Goal: Task Accomplishment & Management: Complete application form

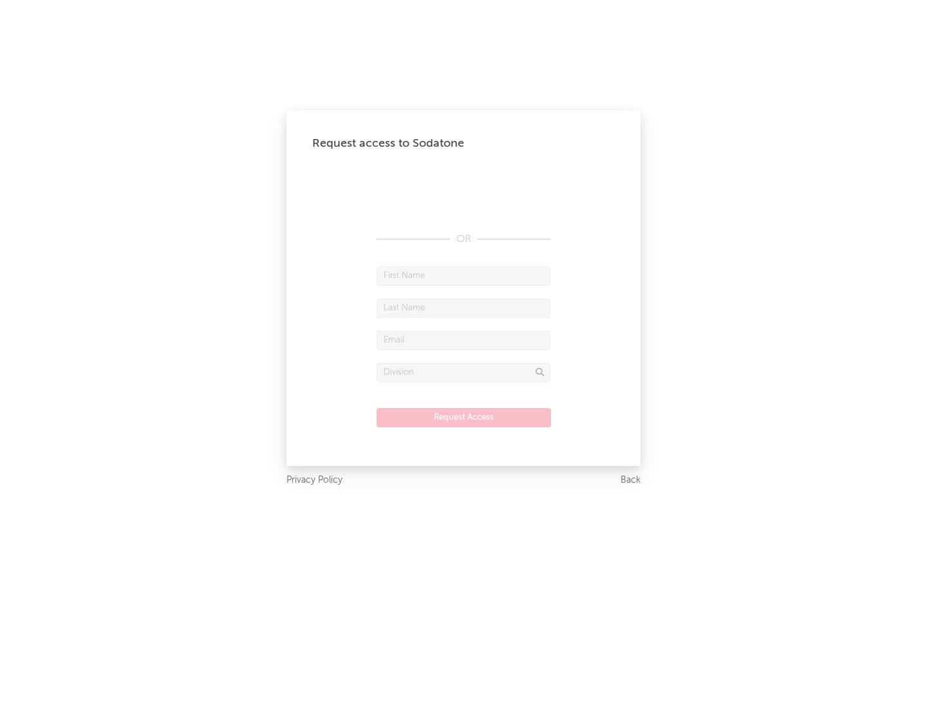
click at [463, 275] on input "text" at bounding box center [464, 275] width 174 height 19
type input "[PERSON_NAME]"
click at [463, 308] on input "text" at bounding box center [464, 308] width 174 height 19
type input "[PERSON_NAME]"
click at [463, 340] on input "text" at bounding box center [464, 340] width 174 height 19
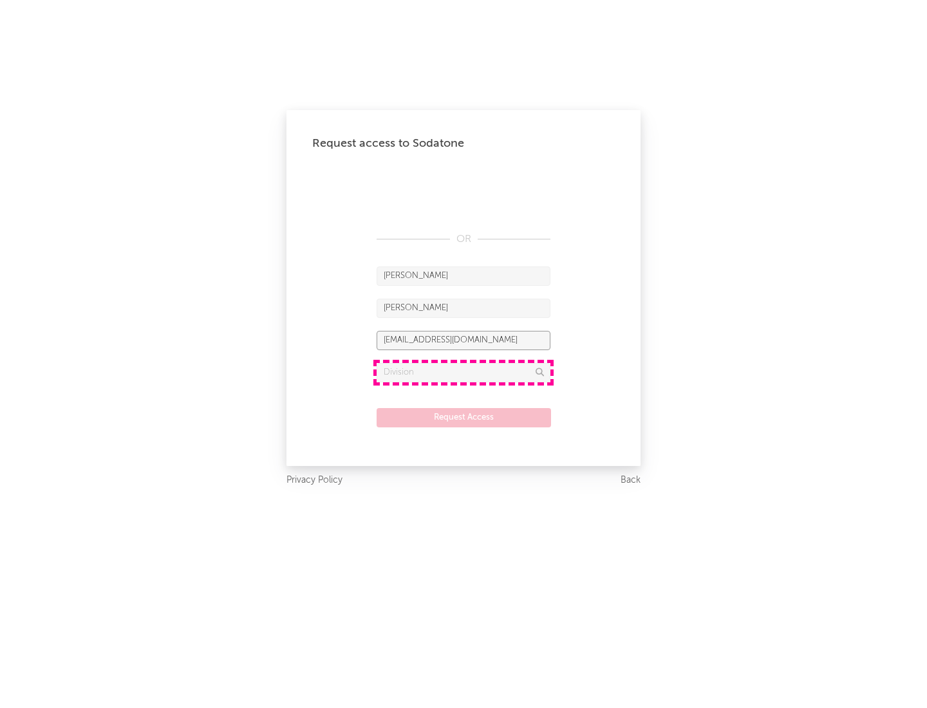
type input "[EMAIL_ADDRESS][DOMAIN_NAME]"
click at [463, 372] on input "text" at bounding box center [464, 372] width 174 height 19
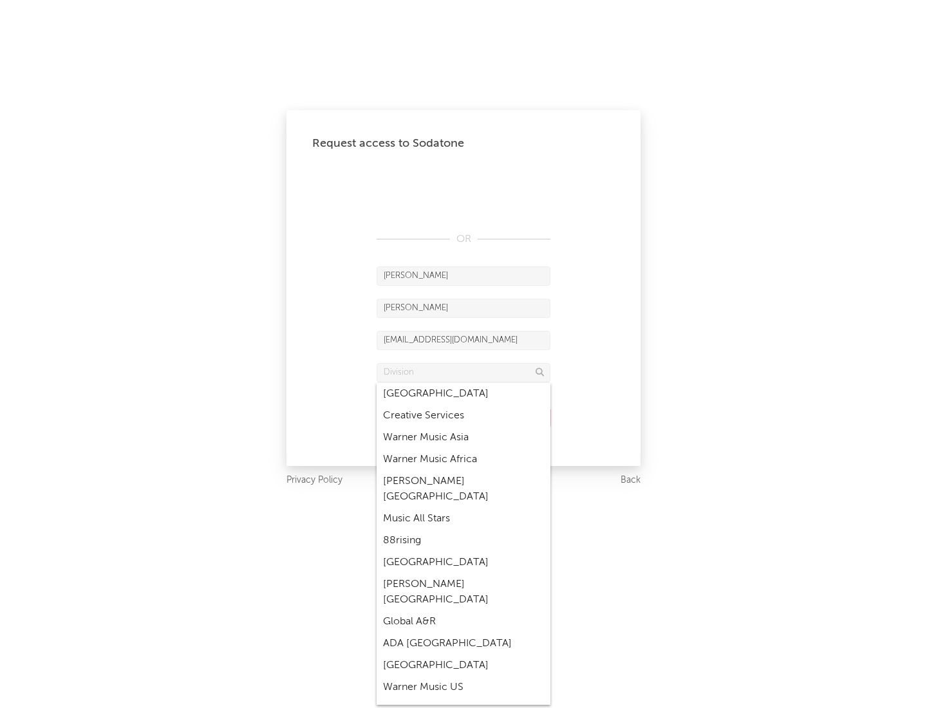
click at [463, 508] on div "Music All Stars" at bounding box center [464, 519] width 174 height 22
type input "Music All Stars"
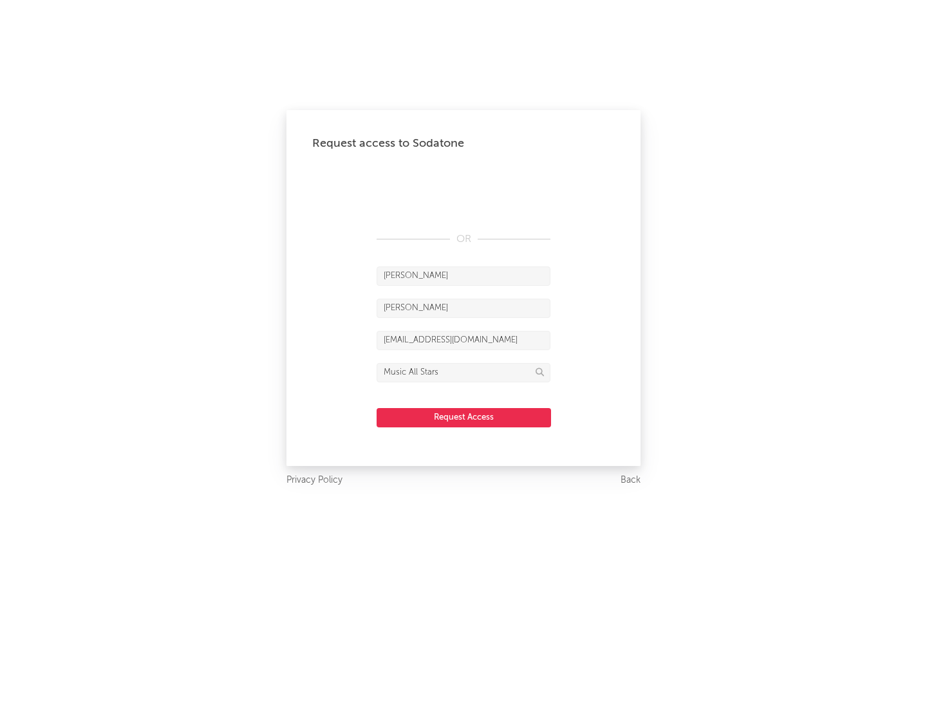
click at [463, 417] on button "Request Access" at bounding box center [464, 417] width 174 height 19
